Goal: Task Accomplishment & Management: Use online tool/utility

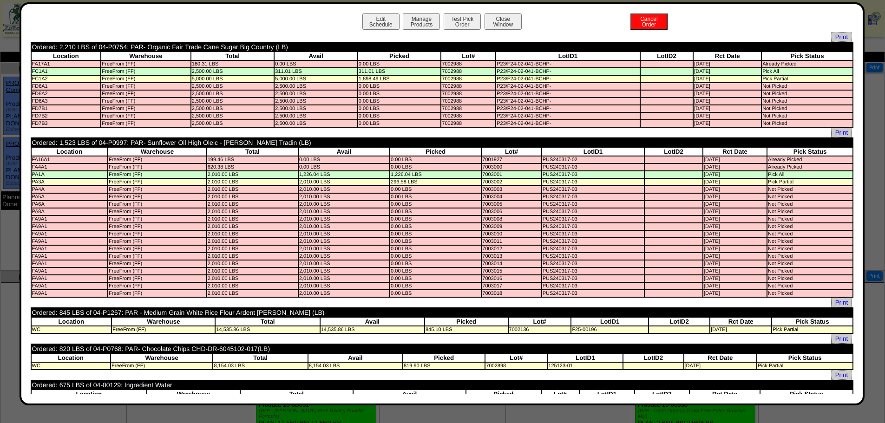
scroll to position [418, 0]
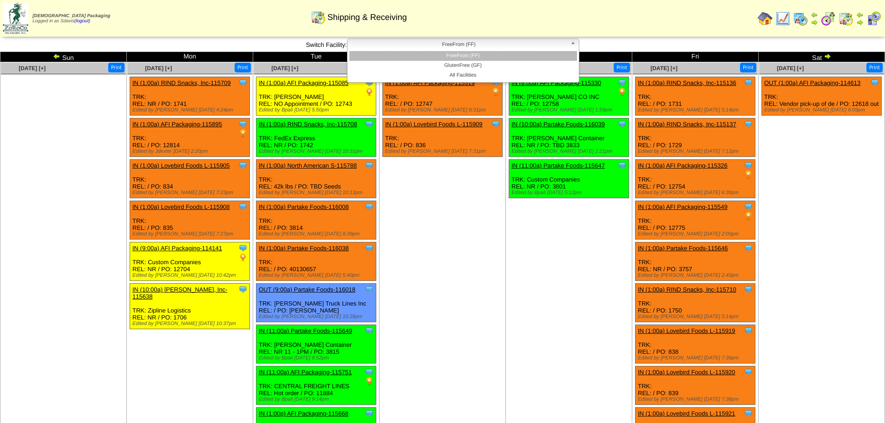
click at [433, 43] on span "FreeFrom (FF)" at bounding box center [459, 44] width 216 height 11
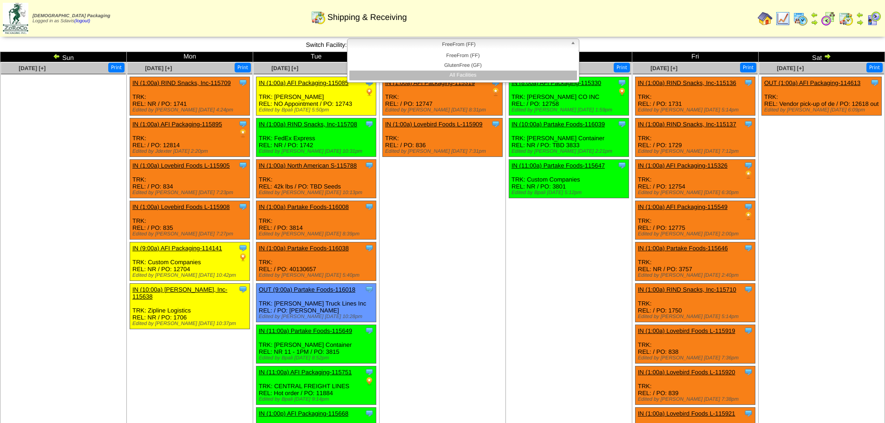
click at [442, 74] on li "All Facilities" at bounding box center [463, 76] width 228 height 10
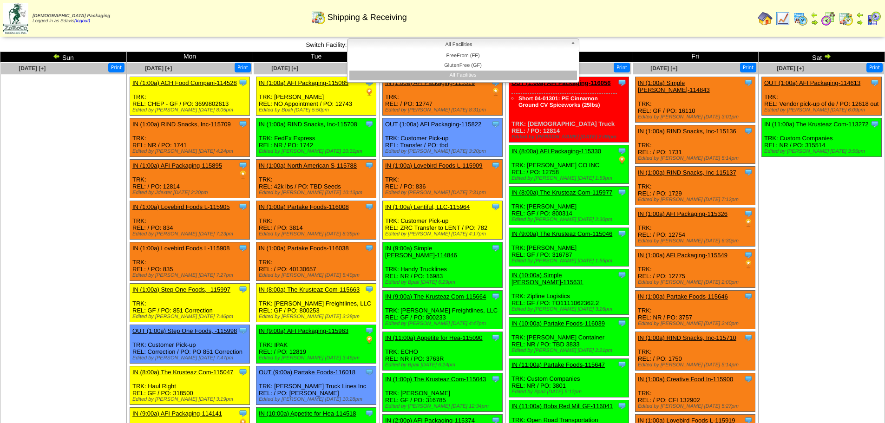
click at [520, 45] on span "All Facilities" at bounding box center [459, 44] width 216 height 11
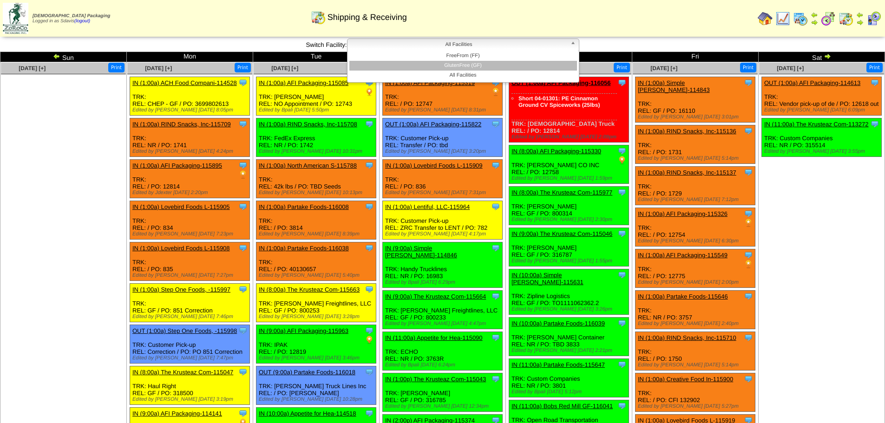
click at [483, 64] on li "GlutenFree (GF)" at bounding box center [463, 66] width 228 height 10
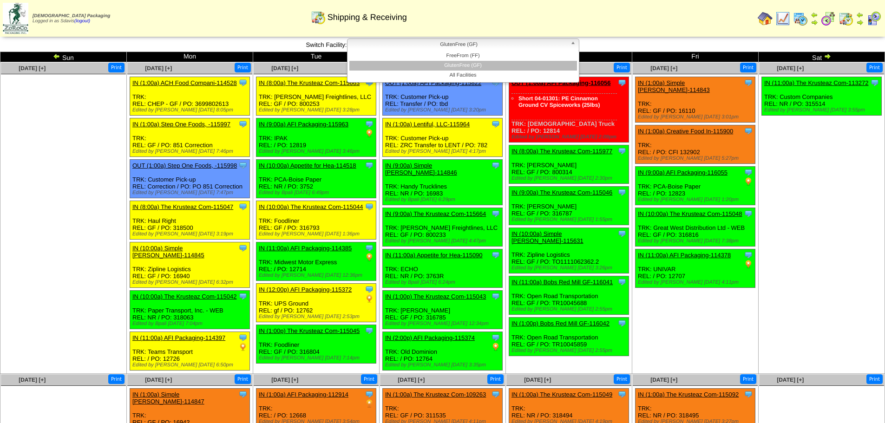
click at [488, 43] on span "GlutenFree (GF)" at bounding box center [459, 44] width 216 height 11
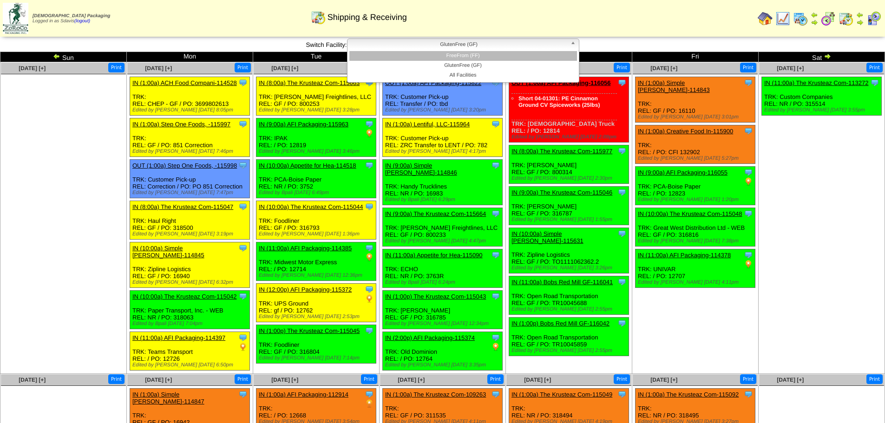
click at [468, 57] on li "FreeFrom (FF)" at bounding box center [463, 56] width 228 height 10
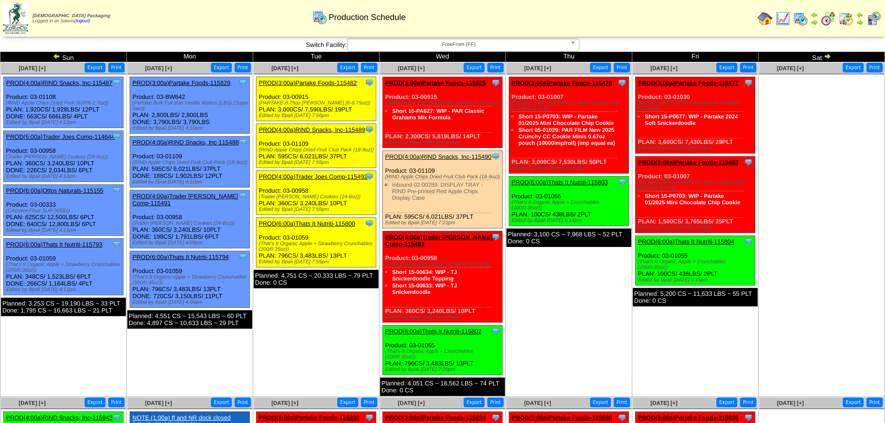
click at [569, 84] on link "PROD(3:00a)Partake Foods-115478" at bounding box center [561, 82] width 101 height 7
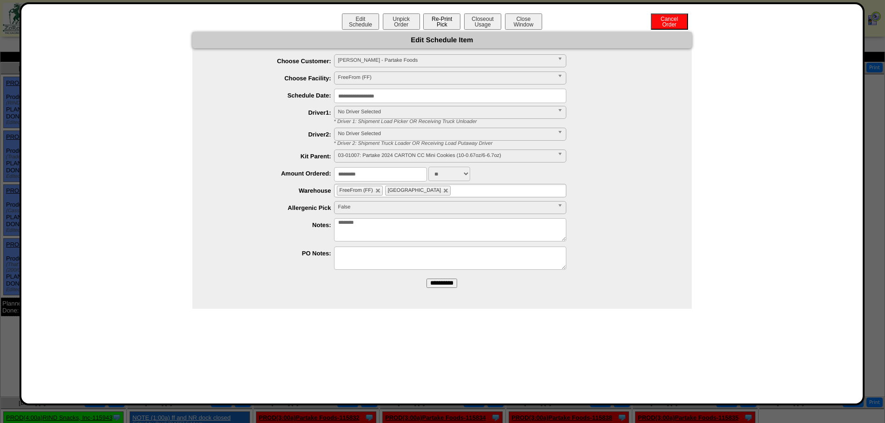
click at [433, 22] on button "Re-Print Pick" at bounding box center [441, 21] width 37 height 16
